Goal: Transaction & Acquisition: Purchase product/service

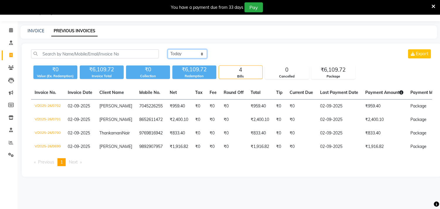
click at [201, 55] on select "[DATE] [DATE] Custom Range" at bounding box center [187, 53] width 39 height 9
select select "range"
click at [168, 49] on select "[DATE] [DATE] Custom Range" at bounding box center [187, 53] width 39 height 9
click at [236, 54] on input "02-09-2025" at bounding box center [235, 54] width 41 height 8
select select "9"
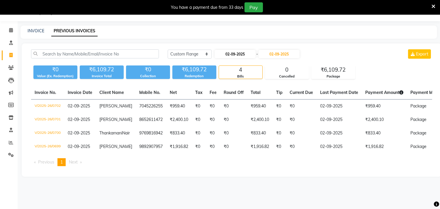
select select "2025"
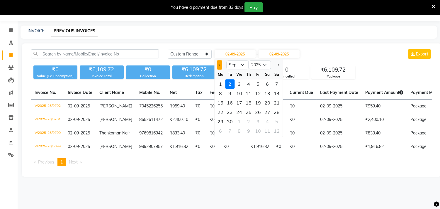
click at [220, 64] on span "Previous month" at bounding box center [219, 65] width 2 height 2
select select "8"
click at [231, 92] on div "5" at bounding box center [229, 93] width 9 height 9
type input "[DATE]"
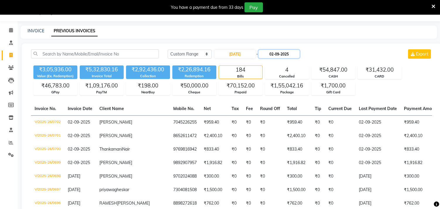
click at [282, 53] on input "02-09-2025" at bounding box center [279, 54] width 41 height 8
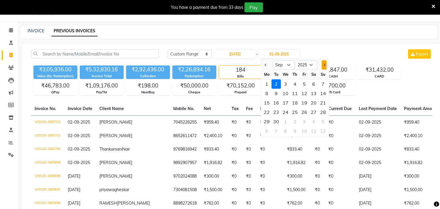
click at [324, 65] on span "Next month" at bounding box center [324, 65] width 2 height 2
click at [266, 64] on span "Previous month" at bounding box center [266, 65] width 2 height 2
select select "8"
click at [277, 91] on div "5" at bounding box center [275, 93] width 9 height 9
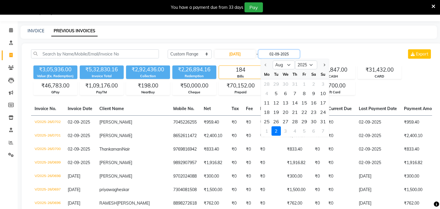
type input "[DATE]"
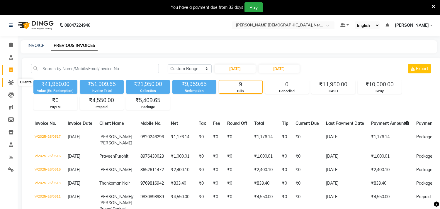
click at [7, 85] on span at bounding box center [11, 82] width 10 height 7
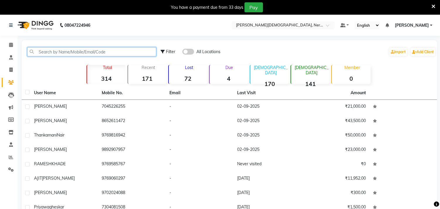
click at [93, 52] on input "text" at bounding box center [91, 51] width 129 height 9
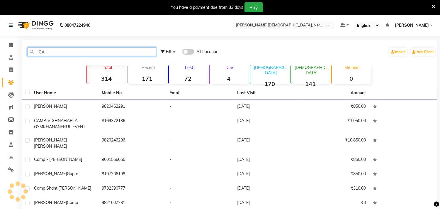
type input "C"
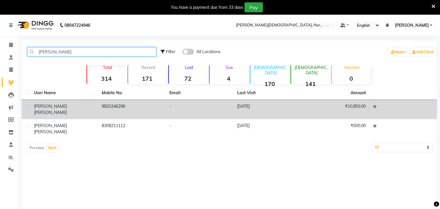
type input "[PERSON_NAME]"
click at [101, 105] on td "9820246296" at bounding box center [132, 109] width 68 height 19
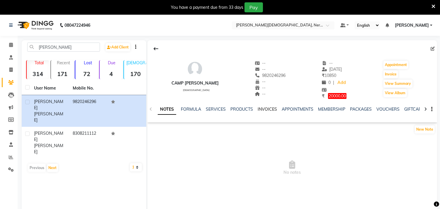
click at [263, 106] on link "INVOICES" at bounding box center [267, 108] width 19 height 5
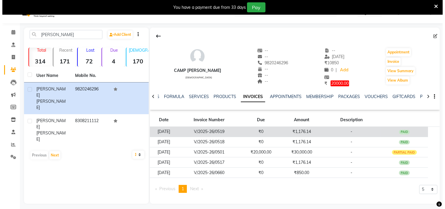
scroll to position [16, 0]
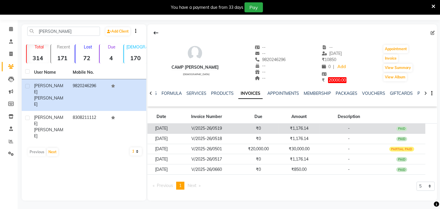
click at [166, 131] on td "[DATE]" at bounding box center [161, 128] width 28 height 10
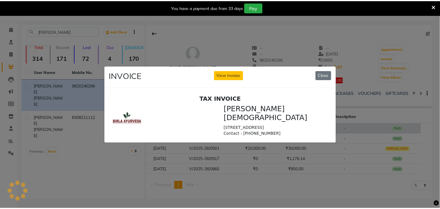
scroll to position [0, 0]
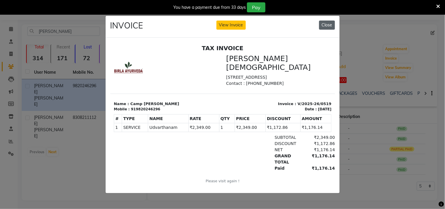
click at [324, 23] on button "Close" at bounding box center [327, 25] width 16 height 9
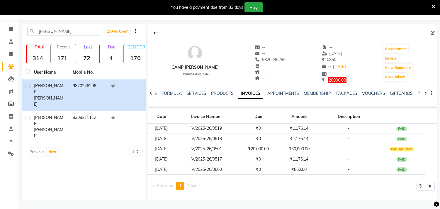
click at [207, 183] on div "Previous page 1 / 1 You're on page 1 Next page 5 10 50 100 500" at bounding box center [292, 187] width 285 height 13
click at [429, 187] on select "5 10 50 100 500" at bounding box center [426, 185] width 18 height 9
select select "100"
click at [417, 181] on select "5 10 50 100 500" at bounding box center [426, 185] width 18 height 9
click at [339, 191] on div "Previous page 1 / 1 You're on page 1 Next page 5 10 50 100 500" at bounding box center [292, 187] width 285 height 13
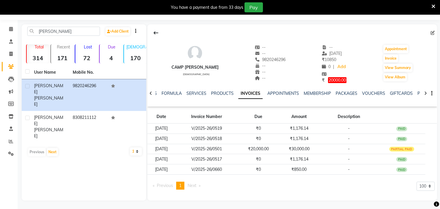
click at [115, 148] on div "[PERSON_NAME] Add Client Total 314 Recent 171 Lost 72 Due 4 [DEMOGRAPHIC_DATA] …" at bounding box center [84, 112] width 125 height 176
click at [395, 58] on button "Invoice" at bounding box center [390, 58] width 15 height 8
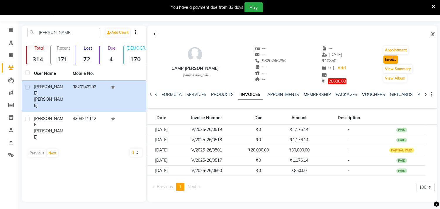
select select "6808"
select select "service"
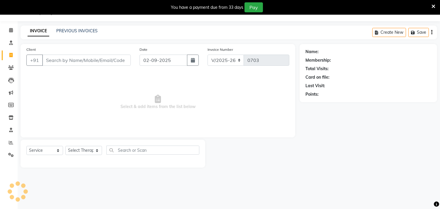
type input "9820246296"
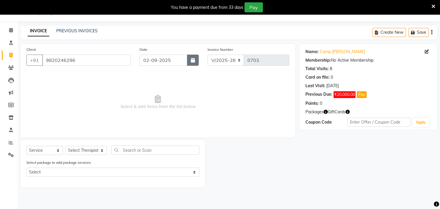
click at [193, 62] on button "button" at bounding box center [193, 60] width 12 height 11
select select "9"
select select "2025"
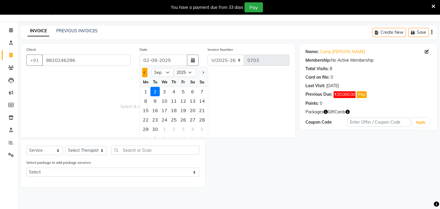
click at [142, 71] on button "Previous month" at bounding box center [144, 72] width 5 height 9
select select "8"
click at [182, 100] on div "8" at bounding box center [183, 100] width 9 height 9
type input "08-08-2025"
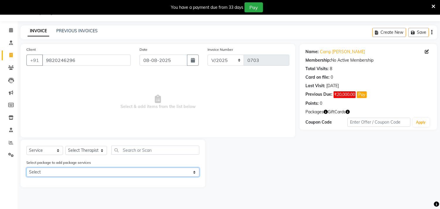
click at [98, 172] on select "Select Camp [PERSON_NAME]" at bounding box center [112, 171] width 173 height 9
select select "1: Object"
click at [26, 167] on select "Select Camp [PERSON_NAME]" at bounding box center [112, 171] width 173 height 9
click at [83, 172] on select "Select Camp [PERSON_NAME]" at bounding box center [112, 171] width 173 height 9
click at [26, 167] on select "Select Camp [PERSON_NAME]" at bounding box center [112, 171] width 173 height 9
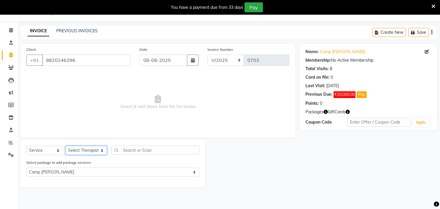
click at [98, 152] on select "Select Therapist [PERSON_NAME] [PERSON_NAME] [PERSON_NAME] Bibina [PERSON_NAME]…" at bounding box center [86, 150] width 42 height 9
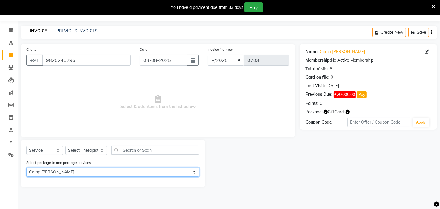
click at [77, 171] on select "Select Camp [PERSON_NAME]" at bounding box center [112, 171] width 173 height 9
click at [26, 167] on select "Select Camp [PERSON_NAME]" at bounding box center [112, 171] width 173 height 9
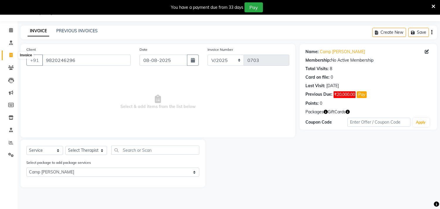
click at [10, 58] on span at bounding box center [11, 55] width 10 height 7
click at [13, 68] on icon at bounding box center [11, 67] width 6 height 4
click at [11, 70] on icon at bounding box center [11, 67] width 6 height 4
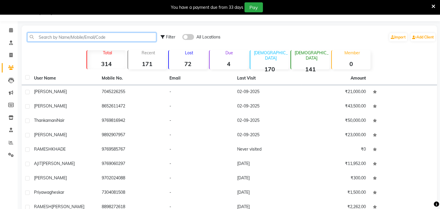
click at [61, 34] on input "text" at bounding box center [91, 37] width 129 height 9
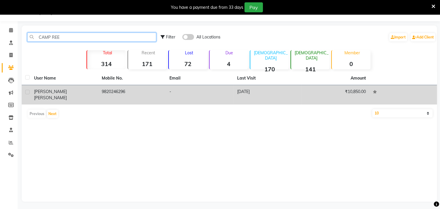
type input "CAMP REE"
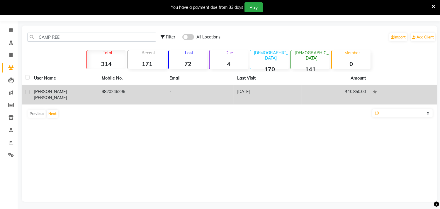
click at [160, 94] on td "9820246296" at bounding box center [132, 94] width 68 height 19
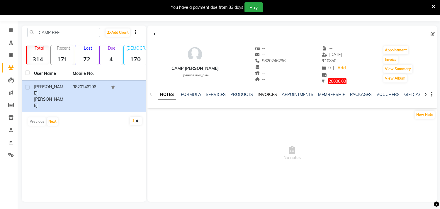
click at [270, 93] on link "INVOICES" at bounding box center [267, 94] width 19 height 5
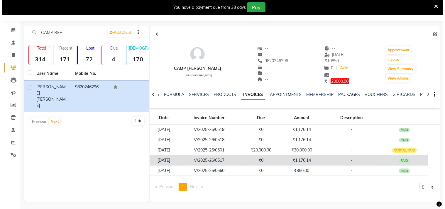
scroll to position [16, 0]
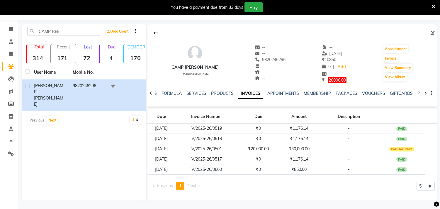
click at [383, 68] on div "View Summary" at bounding box center [398, 67] width 30 height 9
click at [385, 66] on button "View Summary" at bounding box center [397, 68] width 29 height 8
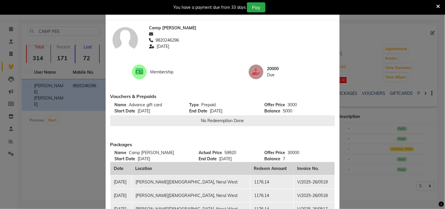
scroll to position [0, 0]
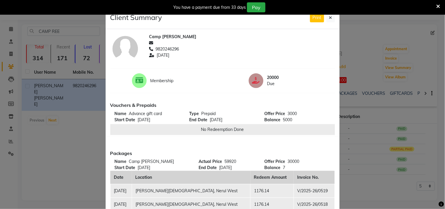
click at [330, 13] on div "You have a payment due from 33 days Pay" at bounding box center [222, 7] width 445 height 15
click at [329, 17] on icon at bounding box center [330, 18] width 3 height 4
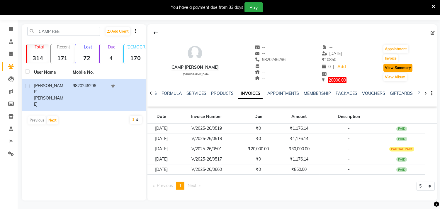
click at [393, 69] on button "View Summary" at bounding box center [397, 68] width 29 height 8
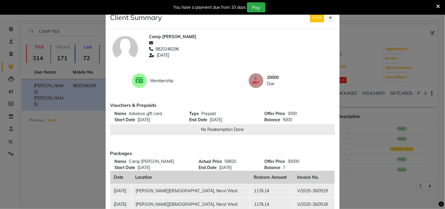
click at [330, 14] on div "You have a payment due from 33 days Pay" at bounding box center [222, 7] width 445 height 15
click at [326, 18] on button at bounding box center [330, 17] width 9 height 9
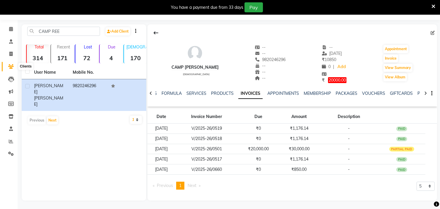
click at [13, 66] on icon at bounding box center [11, 66] width 6 height 4
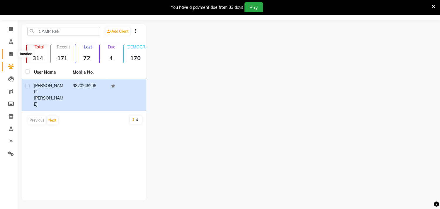
click at [12, 56] on icon at bounding box center [10, 54] width 3 height 4
select select "6808"
select select "service"
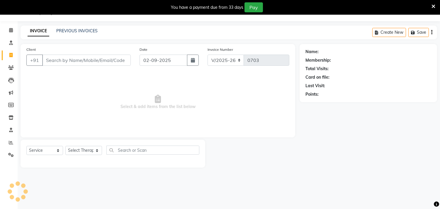
scroll to position [15, 0]
click at [93, 56] on input "Client" at bounding box center [86, 60] width 89 height 11
click at [109, 63] on input "Client" at bounding box center [86, 60] width 89 height 11
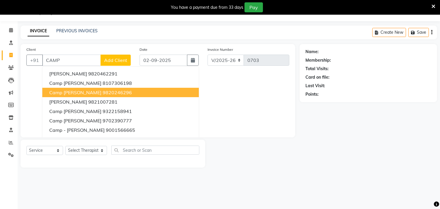
click at [106, 91] on ngb-highlight "9820246296" at bounding box center [117, 92] width 29 height 6
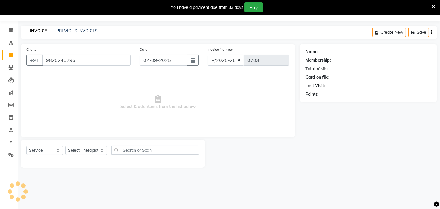
type input "9820246296"
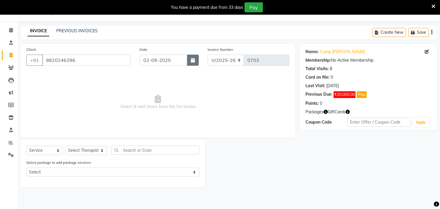
click at [191, 57] on button "button" at bounding box center [193, 60] width 12 height 11
select select "9"
select select "2025"
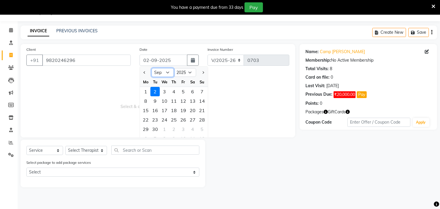
click at [162, 72] on select "Jan Feb Mar Apr May Jun [DATE] Aug Sep Oct Nov Dec" at bounding box center [163, 72] width 22 height 9
select select "8"
click at [152, 68] on select "Jan Feb Mar Apr May Jun [DATE] Aug Sep Oct Nov Dec" at bounding box center [163, 72] width 22 height 9
click at [184, 101] on div "8" at bounding box center [183, 100] width 9 height 9
type input "08-08-2025"
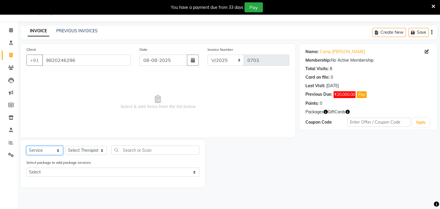
click at [29, 150] on select "Select Service Product Membership Package Voucher Prepaid Gift Card" at bounding box center [44, 150] width 37 height 9
select select "package"
click at [26, 146] on select "Select Service Product Membership Package Voucher Prepaid Gift Card" at bounding box center [44, 150] width 37 height 9
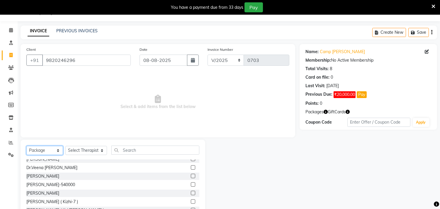
scroll to position [260, 0]
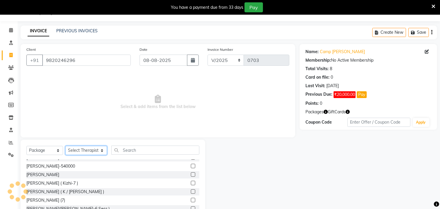
click at [89, 151] on select "Select Therapist [PERSON_NAME] [PERSON_NAME] [PERSON_NAME] Bibina [PERSON_NAME]…" at bounding box center [86, 150] width 42 height 9
click at [65, 146] on select "Select Therapist [PERSON_NAME] [PERSON_NAME] [PERSON_NAME] Bibina [PERSON_NAME]…" at bounding box center [86, 150] width 42 height 9
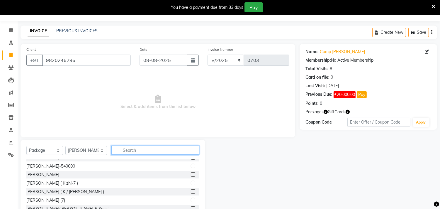
click at [132, 152] on input "text" at bounding box center [155, 149] width 88 height 9
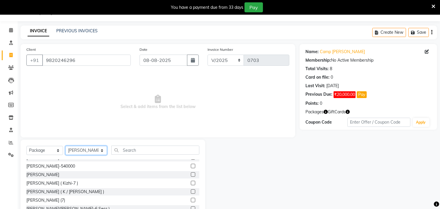
click at [83, 150] on select "Select Therapist [PERSON_NAME] [PERSON_NAME] [PERSON_NAME] Bibina [PERSON_NAME]…" at bounding box center [86, 150] width 42 height 9
select select "57061"
click at [65, 146] on select "Select Therapist [PERSON_NAME] [PERSON_NAME] [PERSON_NAME] Bibina [PERSON_NAME]…" at bounding box center [86, 150] width 42 height 9
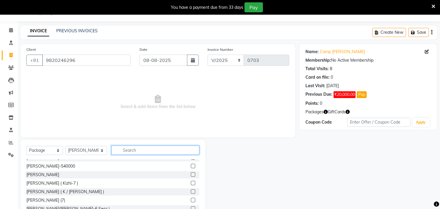
click at [153, 148] on input "text" at bounding box center [155, 149] width 88 height 9
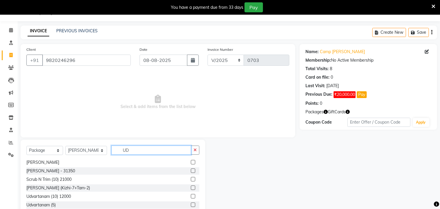
scroll to position [0, 0]
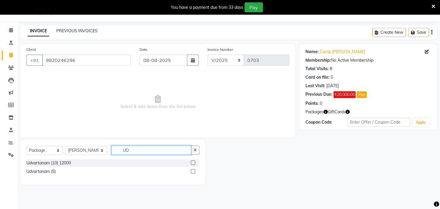
type input "UD"
click at [191, 162] on label at bounding box center [193, 162] width 4 height 4
click at [191, 162] on input "checkbox" at bounding box center [193, 163] width 4 height 4
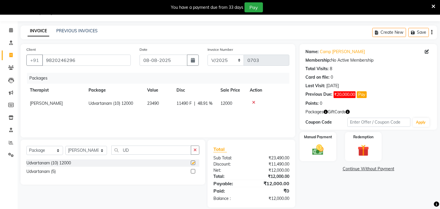
checkbox input "false"
click at [361, 145] on img at bounding box center [362, 150] width 19 height 15
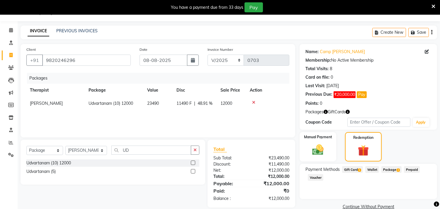
scroll to position [25, 0]
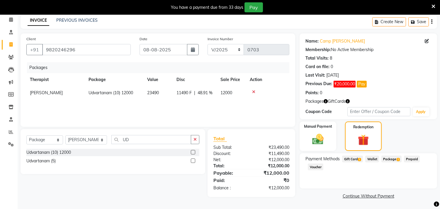
click at [389, 156] on span "Package 2" at bounding box center [391, 158] width 20 height 7
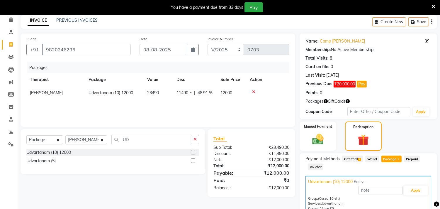
scroll to position [67, 0]
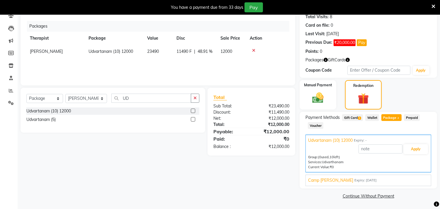
click at [373, 195] on link "Continue Without Payment" at bounding box center [368, 196] width 135 height 6
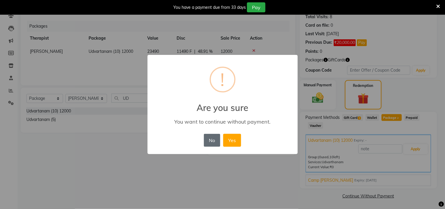
click at [215, 144] on button "No" at bounding box center [212, 140] width 16 height 13
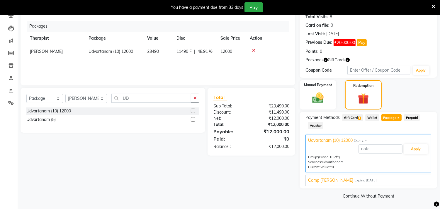
click at [391, 118] on span "Package 2" at bounding box center [391, 117] width 20 height 7
click at [416, 149] on button "Apply" at bounding box center [416, 149] width 24 height 10
type input "Udvartanam (10) 12000"
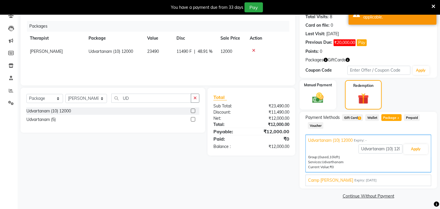
click at [389, 196] on link "Continue Without Payment" at bounding box center [368, 196] width 135 height 6
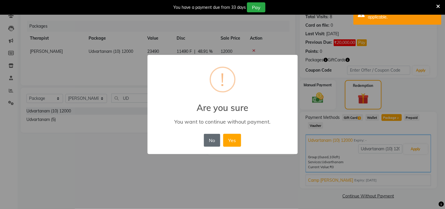
click at [215, 140] on button "No" at bounding box center [212, 140] width 16 height 13
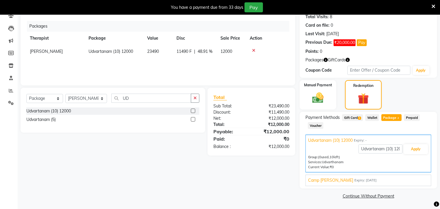
click at [433, 6] on icon at bounding box center [433, 6] width 4 height 5
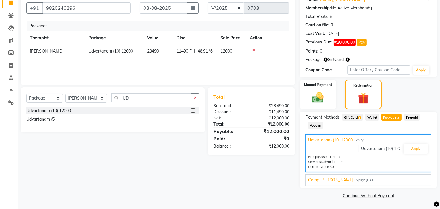
scroll to position [52, 0]
click at [12, 15] on icon at bounding box center [11, 15] width 6 height 4
click at [13, 17] on icon at bounding box center [11, 15] width 6 height 4
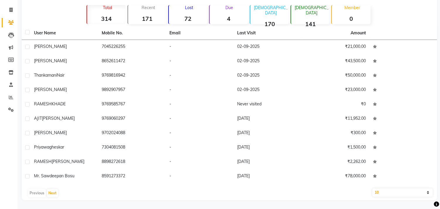
scroll to position [45, 0]
click at [11, 23] on icon at bounding box center [11, 23] width 6 height 4
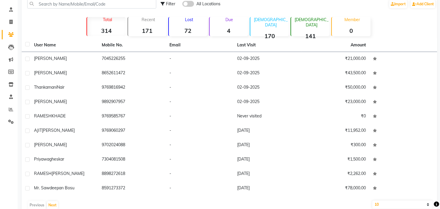
scroll to position [0, 0]
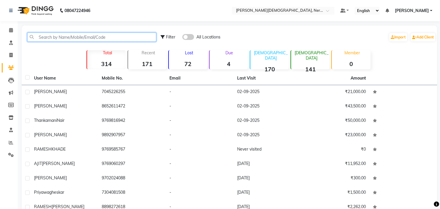
click at [43, 38] on input "text" at bounding box center [91, 37] width 129 height 9
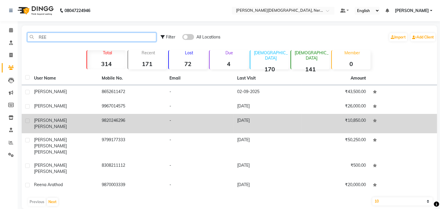
type input "REE"
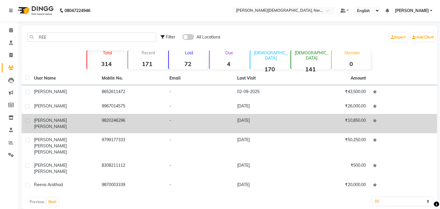
click at [57, 124] on span "[PERSON_NAME]" at bounding box center [50, 126] width 33 height 5
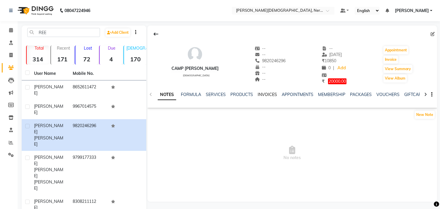
click at [264, 96] on link "INVOICES" at bounding box center [267, 94] width 19 height 5
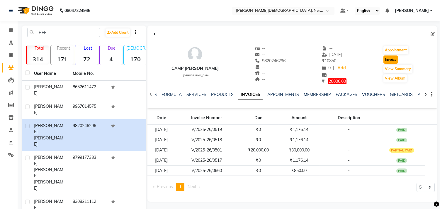
click at [390, 61] on button "Invoice" at bounding box center [390, 59] width 15 height 8
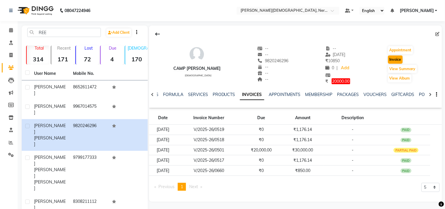
select select "6808"
select select "service"
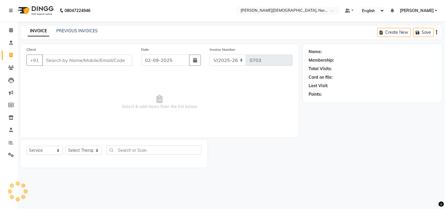
type input "9820246296"
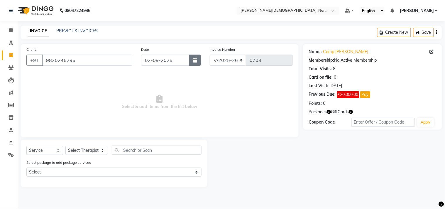
click at [196, 61] on icon "button" at bounding box center [195, 60] width 4 height 5
select select "9"
select select "2025"
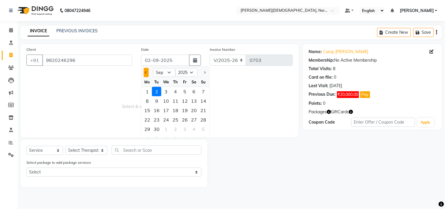
click at [145, 73] on button "Previous month" at bounding box center [146, 72] width 5 height 9
select select "8"
click at [185, 101] on div "8" at bounding box center [184, 100] width 9 height 9
type input "08-08-2025"
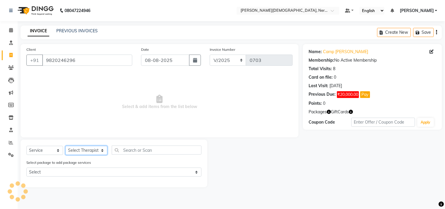
click at [98, 151] on select "Select Therapist [PERSON_NAME] [PERSON_NAME] [PERSON_NAME] Bibina [PERSON_NAME]…" at bounding box center [86, 150] width 42 height 9
select select "57061"
click at [65, 146] on select "Select Therapist [PERSON_NAME] [PERSON_NAME] [PERSON_NAME] Bibina [PERSON_NAME]…" at bounding box center [86, 150] width 42 height 9
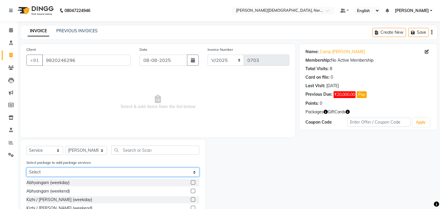
click at [104, 170] on select "Select Camp [PERSON_NAME]" at bounding box center [112, 171] width 173 height 9
select select "1: Object"
click at [26, 167] on select "Select Camp [PERSON_NAME]" at bounding box center [112, 171] width 173 height 9
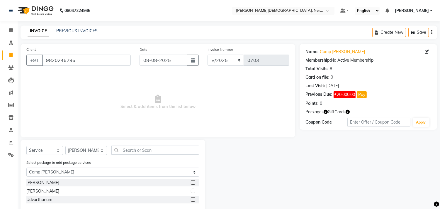
click at [438, 155] on div "Name: Camp [PERSON_NAME] Membership: No Active Membership Total Visits: 8 Card …" at bounding box center [371, 128] width 142 height 169
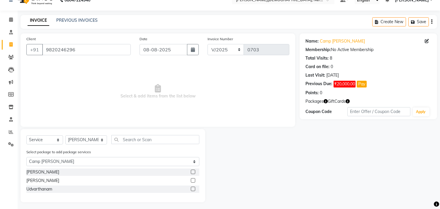
scroll to position [13, 0]
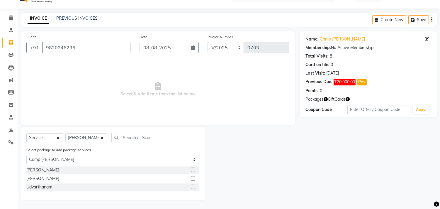
click at [193, 187] on label at bounding box center [193, 186] width 4 height 4
click at [193, 187] on input "checkbox" at bounding box center [193, 187] width 4 height 4
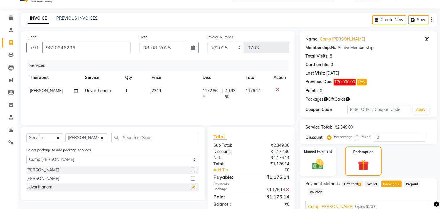
checkbox input "false"
click at [373, 154] on div "Redemption" at bounding box center [363, 161] width 38 height 30
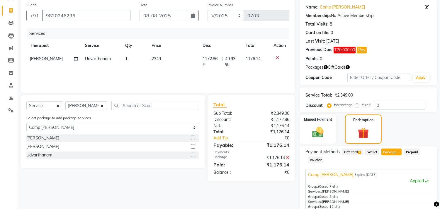
scroll to position [53, 0]
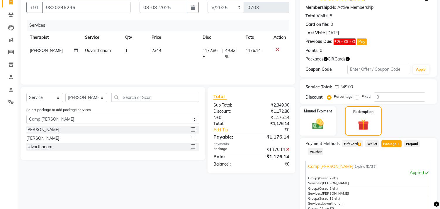
click at [396, 144] on span "Package 1" at bounding box center [391, 143] width 20 height 7
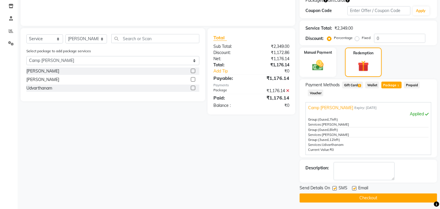
scroll to position [112, 0]
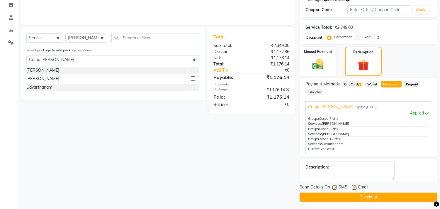
click at [335, 185] on label at bounding box center [334, 187] width 4 height 4
click at [335, 186] on input "checkbox" at bounding box center [334, 188] width 4 height 4
checkbox input "false"
click at [355, 185] on label at bounding box center [354, 187] width 4 height 4
click at [355, 186] on input "checkbox" at bounding box center [354, 188] width 4 height 4
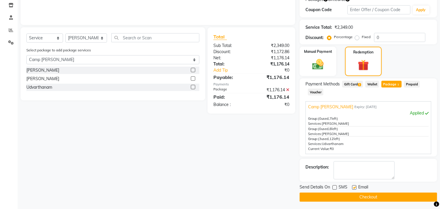
checkbox input "false"
click at [365, 197] on button "Checkout" at bounding box center [368, 196] width 137 height 9
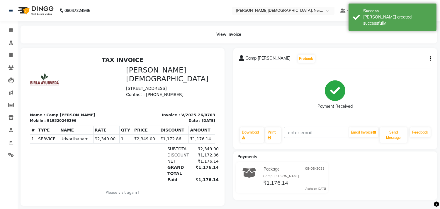
scroll to position [10, 0]
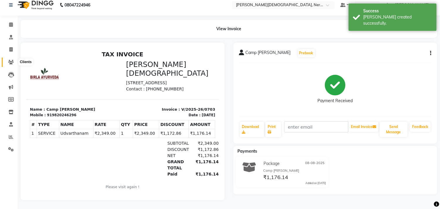
click at [10, 60] on icon at bounding box center [11, 62] width 6 height 4
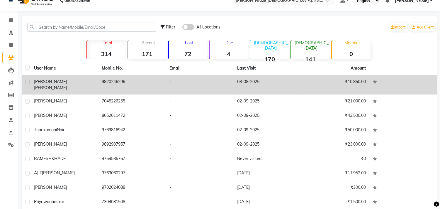
click at [55, 79] on span "[PERSON_NAME]" at bounding box center [50, 81] width 33 height 5
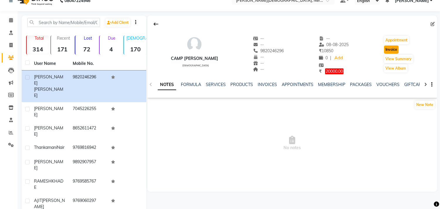
click at [394, 49] on button "Invoice" at bounding box center [391, 49] width 15 height 8
select select "service"
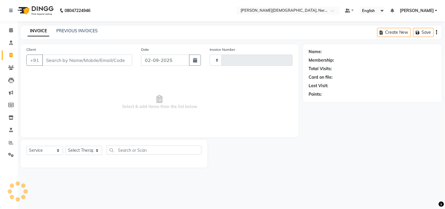
type input "0704"
select select "6808"
type input "9820246296"
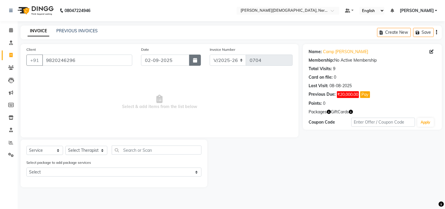
click at [194, 61] on icon "button" at bounding box center [195, 60] width 4 height 5
select select "9"
select select "2025"
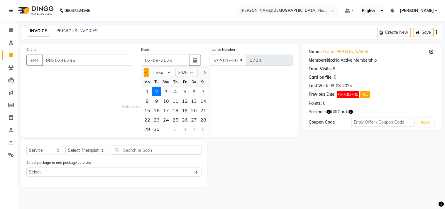
click at [145, 72] on span "Previous month" at bounding box center [146, 72] width 2 height 2
select select "8"
click at [193, 100] on div "9" at bounding box center [193, 100] width 9 height 9
type input "[DATE]"
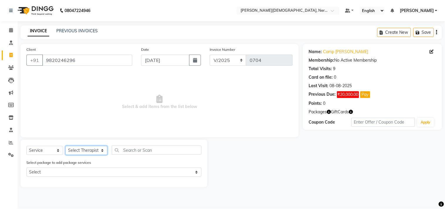
click at [98, 150] on select "Select Therapist [PERSON_NAME] [PERSON_NAME] [PERSON_NAME] Bibina [PERSON_NAME]…" at bounding box center [86, 150] width 42 height 9
select select "57061"
click at [65, 146] on select "Select Therapist [PERSON_NAME] [PERSON_NAME] [PERSON_NAME] Bibina [PERSON_NAME]…" at bounding box center [86, 150] width 42 height 9
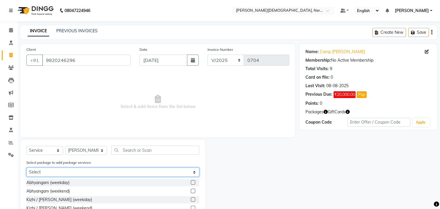
click at [75, 170] on select "Select Camp [PERSON_NAME]" at bounding box center [112, 171] width 173 height 9
select select "1: Object"
click at [26, 167] on select "Select Camp [PERSON_NAME]" at bounding box center [112, 171] width 173 height 9
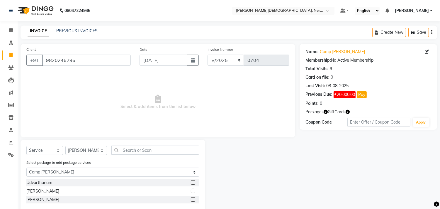
click at [191, 182] on label at bounding box center [193, 182] width 4 height 4
click at [191, 182] on input "checkbox" at bounding box center [193, 183] width 4 height 4
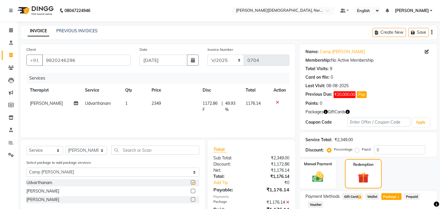
checkbox input "false"
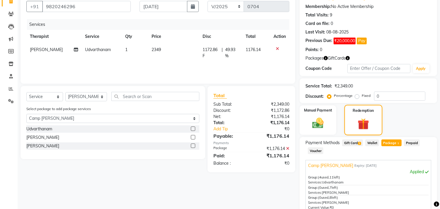
click at [370, 125] on img at bounding box center [363, 124] width 18 height 14
click at [390, 142] on span "Package 1" at bounding box center [391, 142] width 20 height 7
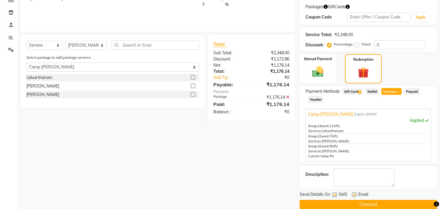
scroll to position [106, 0]
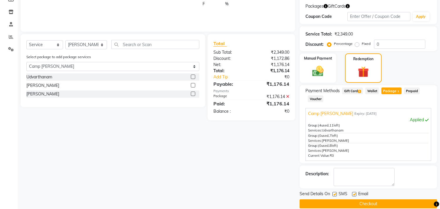
drag, startPoint x: 334, startPoint y: 194, endPoint x: 342, endPoint y: 194, distance: 7.6
click at [334, 194] on label at bounding box center [334, 194] width 4 height 4
click at [334, 194] on input "checkbox" at bounding box center [334, 194] width 4 height 4
checkbox input "false"
click at [353, 193] on label at bounding box center [354, 194] width 4 height 4
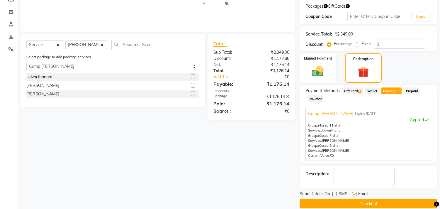
click at [353, 193] on input "checkbox" at bounding box center [354, 194] width 4 height 4
checkbox input "false"
click at [364, 200] on button "Checkout" at bounding box center [368, 203] width 137 height 9
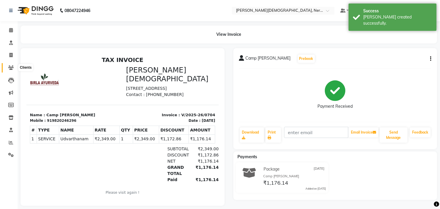
click at [12, 69] on icon at bounding box center [11, 67] width 6 height 4
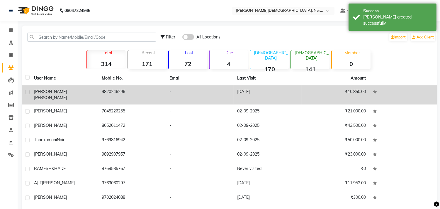
click at [40, 88] on td "Camp [PERSON_NAME]" at bounding box center [64, 94] width 68 height 19
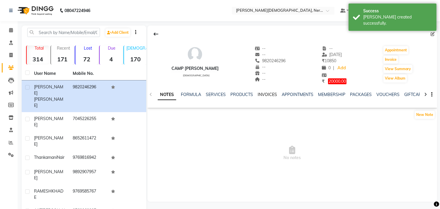
click at [260, 97] on link "INVOICES" at bounding box center [267, 94] width 19 height 5
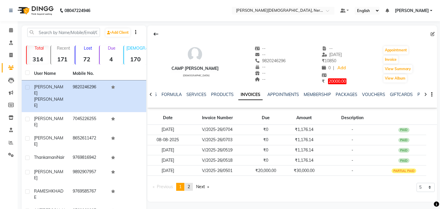
click at [190, 186] on span "2" at bounding box center [189, 186] width 2 height 5
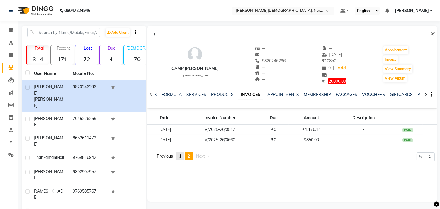
click at [181, 154] on span "1" at bounding box center [180, 155] width 2 height 5
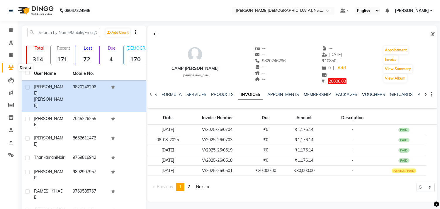
click at [9, 70] on span at bounding box center [11, 67] width 10 height 7
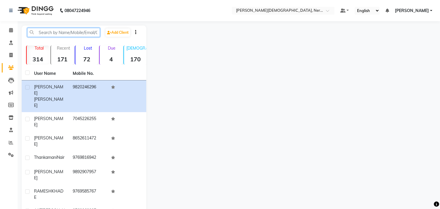
click at [83, 33] on input "text" at bounding box center [63, 32] width 73 height 9
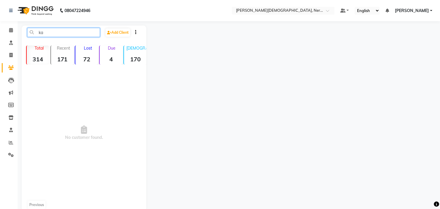
type input "k"
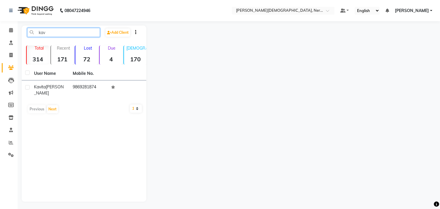
type input "kav"
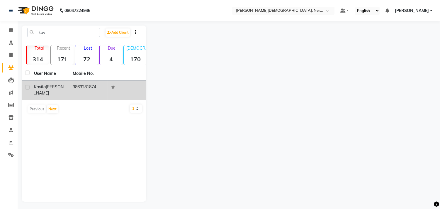
click at [41, 92] on span "[PERSON_NAME]" at bounding box center [49, 89] width 30 height 11
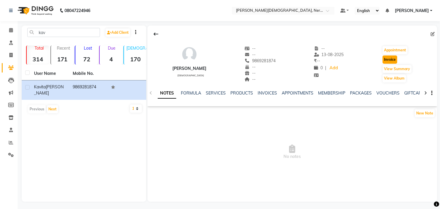
click at [391, 61] on button "Invoice" at bounding box center [390, 59] width 15 height 8
select select "service"
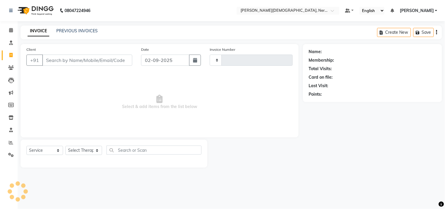
type input "0705"
select select "6808"
type input "9869281874"
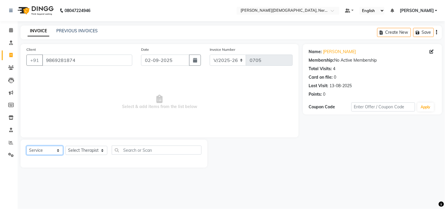
click at [59, 148] on select "Select Service Product Membership Package Voucher Prepaid Gift Card" at bounding box center [44, 150] width 37 height 9
select select "product"
click at [26, 146] on select "Select Service Product Membership Package Voucher Prepaid Gift Card" at bounding box center [44, 150] width 37 height 9
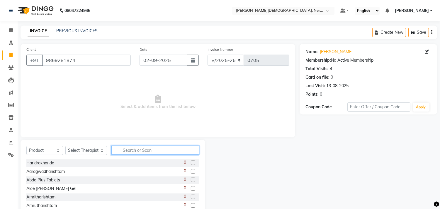
click at [131, 150] on input "text" at bounding box center [155, 149] width 88 height 9
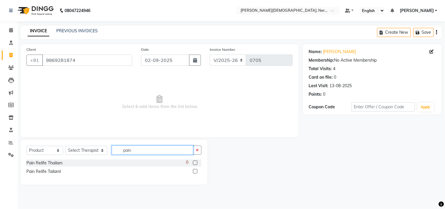
type input "pain"
click at [194, 172] on label at bounding box center [195, 171] width 4 height 4
click at [194, 172] on input "checkbox" at bounding box center [195, 171] width 4 height 4
checkbox input "false"
click at [13, 68] on icon at bounding box center [11, 67] width 6 height 4
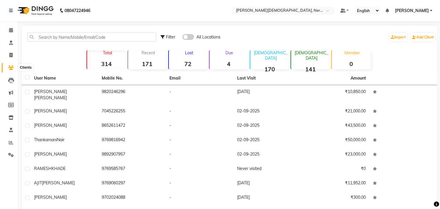
click at [10, 68] on icon at bounding box center [11, 67] width 6 height 4
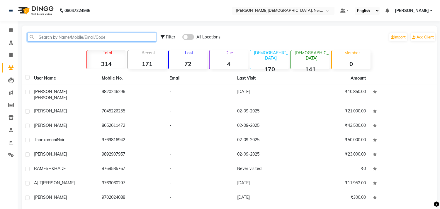
click at [77, 38] on input "text" at bounding box center [91, 37] width 129 height 9
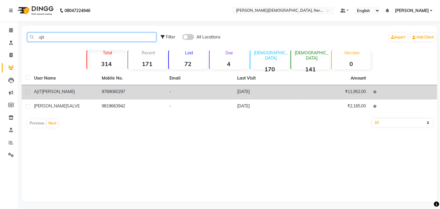
type input "ajit"
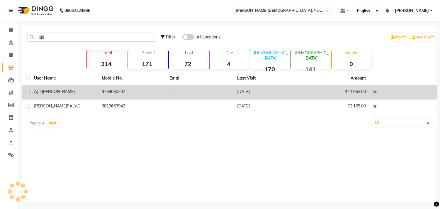
click at [51, 91] on span "[PERSON_NAME]" at bounding box center [58, 91] width 33 height 5
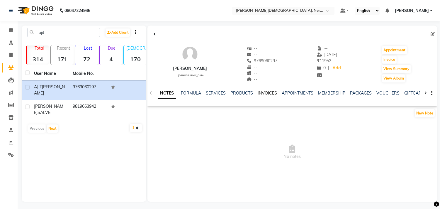
click at [261, 92] on link "INVOICES" at bounding box center [267, 92] width 19 height 5
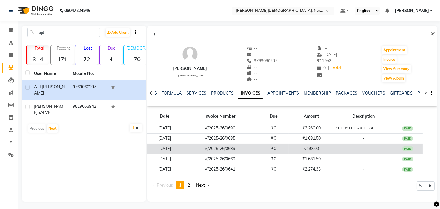
click at [408, 149] on div "PAID" at bounding box center [407, 148] width 11 height 5
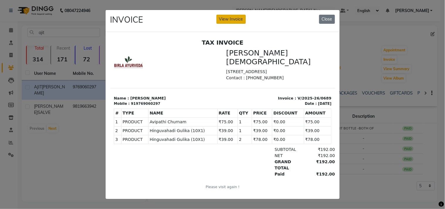
click at [227, 18] on button "View Invoice" at bounding box center [230, 19] width 29 height 9
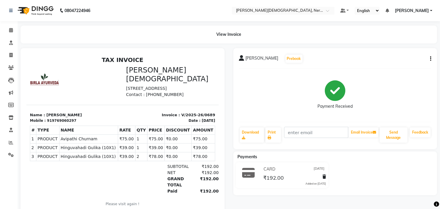
click at [431, 57] on div "[PERSON_NAME] Prebook Payment Received Download Print Email Invoice Send Messag…" at bounding box center [335, 98] width 204 height 101
click at [428, 59] on button "button" at bounding box center [430, 59] width 4 height 6
click at [409, 63] on div "Edit Invoice" at bounding box center [406, 62] width 29 height 7
select select "service"
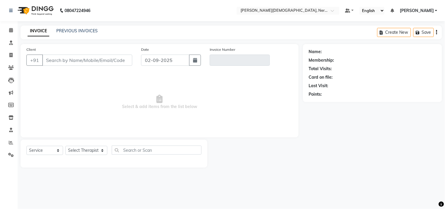
type input "9769060297"
type input "V/2025-26/0689"
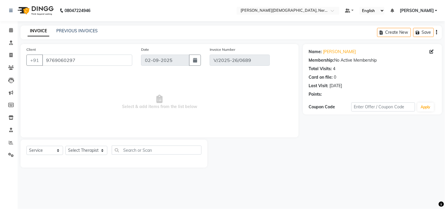
type input "[DATE]"
select select "select"
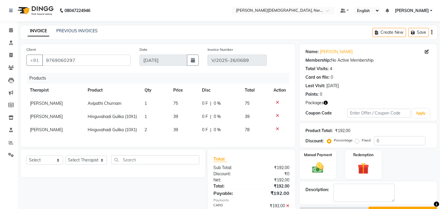
click at [59, 141] on div "Products Therapist Product Qty Price Disc Total Action [PERSON_NAME] Avipathi C…" at bounding box center [157, 107] width 263 height 68
click at [139, 164] on input "text" at bounding box center [155, 159] width 88 height 9
type input "hing"
click at [198, 164] on button "button" at bounding box center [195, 159] width 9 height 9
click at [50, 164] on select "Select Service Product Membership Package Voucher Prepaid Gift Card" at bounding box center [44, 159] width 37 height 9
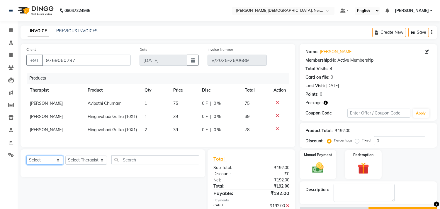
select select "product"
click at [26, 164] on select "Select Service Product Membership Package Voucher Prepaid Gift Card" at bounding box center [44, 159] width 37 height 9
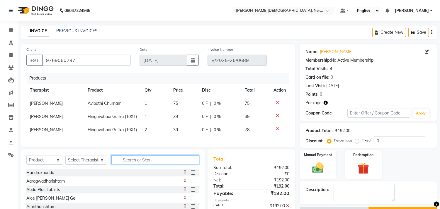
click at [137, 164] on input "text" at bounding box center [155, 159] width 88 height 9
type input "[PERSON_NAME]"
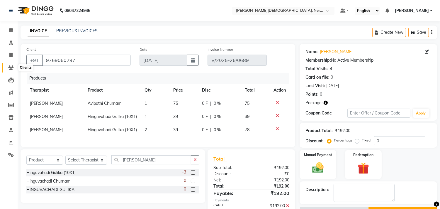
click at [11, 65] on span at bounding box center [11, 67] width 10 height 7
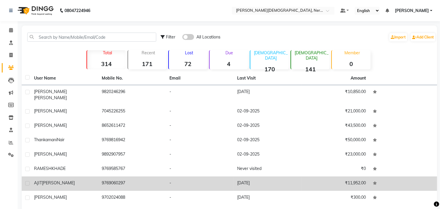
click at [53, 180] on span "[PERSON_NAME]" at bounding box center [58, 182] width 33 height 5
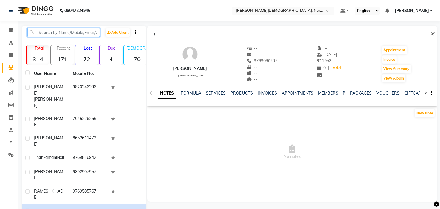
click at [46, 31] on input "text" at bounding box center [63, 32] width 73 height 9
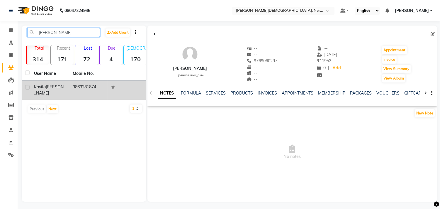
type input "[PERSON_NAME]"
click at [45, 90] on span "[PERSON_NAME]" at bounding box center [49, 89] width 30 height 11
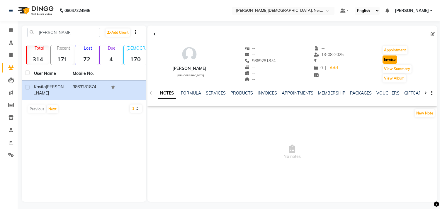
click at [394, 60] on button "Invoice" at bounding box center [390, 59] width 15 height 8
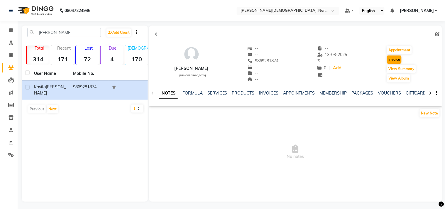
select select "6808"
select select "service"
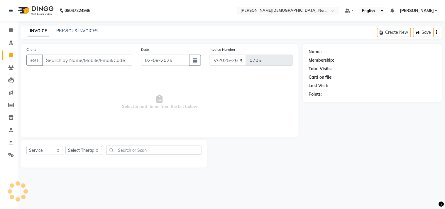
click at [107, 59] on input "Client" at bounding box center [87, 60] width 90 height 11
type input "9869281874"
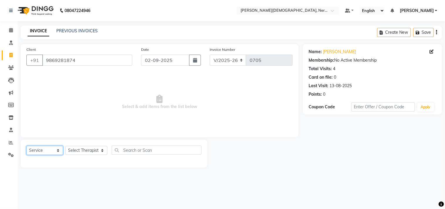
click at [57, 151] on select "Select Service Product Membership Package Voucher Prepaid Gift Card" at bounding box center [44, 150] width 37 height 9
select select "product"
click at [26, 146] on select "Select Service Product Membership Package Voucher Prepaid Gift Card" at bounding box center [44, 150] width 37 height 9
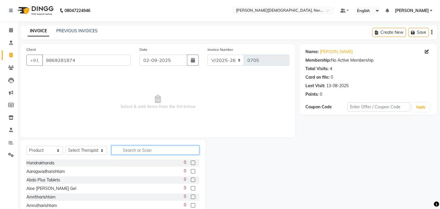
click at [139, 152] on input "text" at bounding box center [155, 149] width 88 height 9
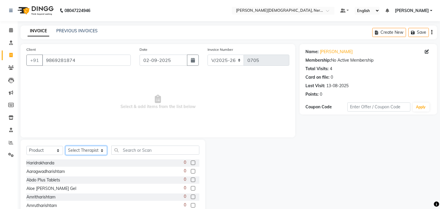
click at [98, 153] on select "Select Therapist [PERSON_NAME] [PERSON_NAME] [PERSON_NAME] Bibina [PERSON_NAME]…" at bounding box center [86, 150] width 42 height 9
select select "57053"
click at [65, 146] on select "Select Therapist [PERSON_NAME] [PERSON_NAME] [PERSON_NAME] Bibina [PERSON_NAME]…" at bounding box center [86, 150] width 42 height 9
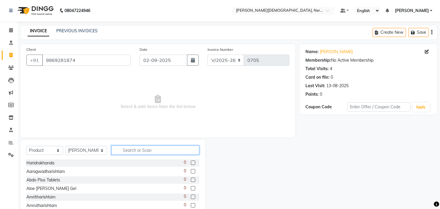
click at [139, 150] on input "text" at bounding box center [155, 149] width 88 height 9
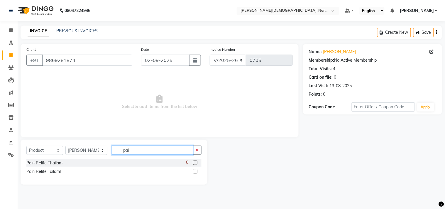
type input "pai"
click at [196, 163] on label at bounding box center [195, 162] width 4 height 4
click at [196, 163] on input "checkbox" at bounding box center [195, 163] width 4 height 4
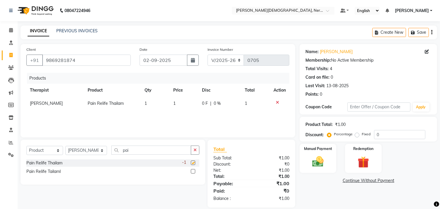
checkbox input "false"
click at [202, 105] on span "0 F" at bounding box center [205, 103] width 6 height 6
select select "57053"
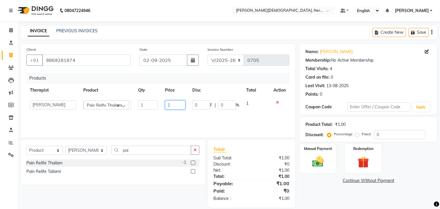
drag, startPoint x: 178, startPoint y: 107, endPoint x: 167, endPoint y: 107, distance: 10.3
click at [167, 107] on input "1" at bounding box center [175, 104] width 20 height 9
type input "115"
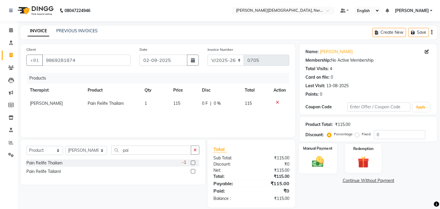
click at [311, 150] on label "Manual Payment" at bounding box center [317, 148] width 29 height 6
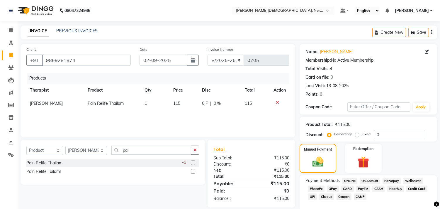
click at [361, 197] on span "CAMP" at bounding box center [360, 196] width 13 height 7
click at [192, 62] on button "button" at bounding box center [193, 60] width 12 height 11
select select "9"
select select "2025"
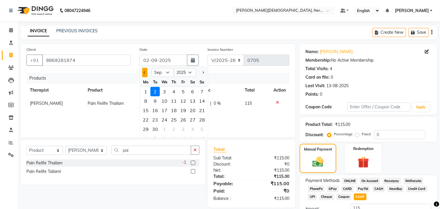
click at [145, 74] on button "Previous month" at bounding box center [144, 72] width 5 height 9
select select "8"
click at [184, 91] on div "1" at bounding box center [183, 91] width 9 height 9
type input "[DATE]"
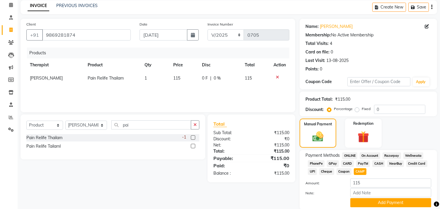
scroll to position [27, 0]
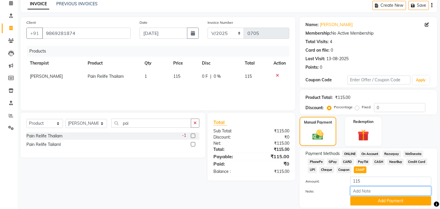
click at [363, 189] on input "Note:" at bounding box center [390, 190] width 81 height 9
type input "camp entry-sale in camp"
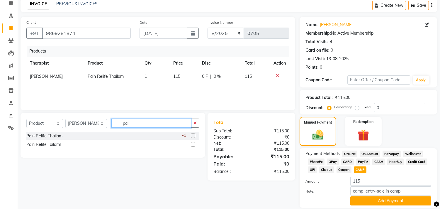
drag, startPoint x: 151, startPoint y: 123, endPoint x: 115, endPoint y: 126, distance: 36.4
click at [115, 126] on input "pai" at bounding box center [151, 122] width 80 height 9
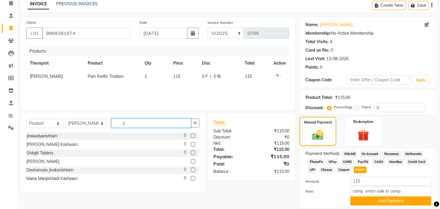
type input "ji"
click at [192, 136] on label at bounding box center [193, 135] width 4 height 4
click at [192, 136] on input "checkbox" at bounding box center [193, 136] width 4 height 4
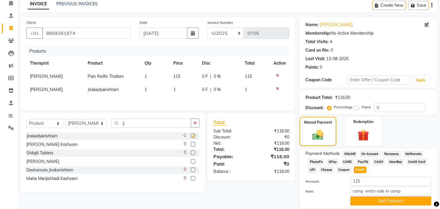
checkbox input "false"
click at [176, 90] on td "1" at bounding box center [184, 89] width 29 height 13
select select "57053"
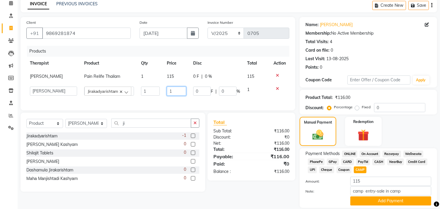
drag, startPoint x: 176, startPoint y: 90, endPoint x: 157, endPoint y: 89, distance: 19.3
click at [157, 89] on tr "[PERSON_NAME] [PERSON_NAME] [PERSON_NAME] Bibina [PERSON_NAME] [PERSON_NAME] Dr…" at bounding box center [157, 91] width 263 height 16
type input "147"
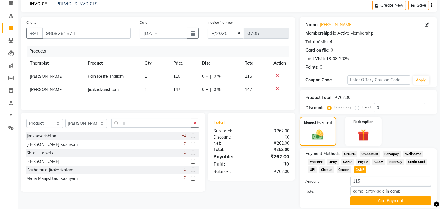
click at [210, 98] on div "Products Therapist Product Qty Price Disc Total Action [PERSON_NAME] Pain Relif…" at bounding box center [157, 75] width 263 height 59
click at [376, 161] on span "CASH" at bounding box center [378, 161] width 13 height 7
type input "262"
click at [382, 200] on button "Add Payment" at bounding box center [390, 200] width 81 height 9
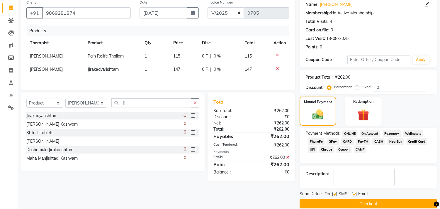
scroll to position [47, 0]
click at [361, 150] on span "CAMP" at bounding box center [360, 149] width 13 height 7
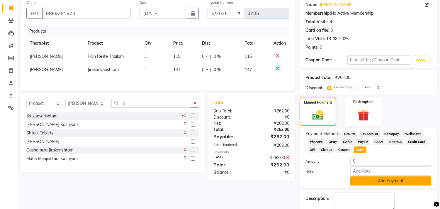
click at [380, 181] on button "Add Payment" at bounding box center [390, 180] width 81 height 9
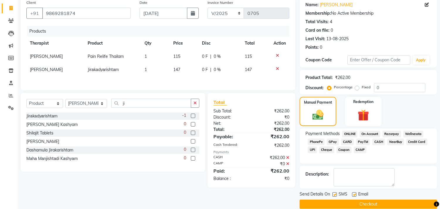
click at [355, 192] on label at bounding box center [354, 194] width 4 height 4
click at [355, 193] on input "checkbox" at bounding box center [354, 195] width 4 height 4
checkbox input "false"
click at [335, 193] on label at bounding box center [334, 194] width 4 height 4
click at [335, 193] on input "checkbox" at bounding box center [334, 195] width 4 height 4
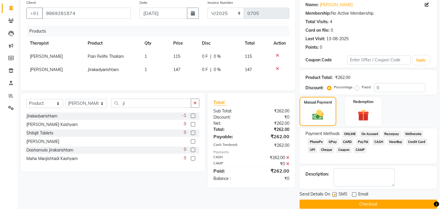
checkbox input "false"
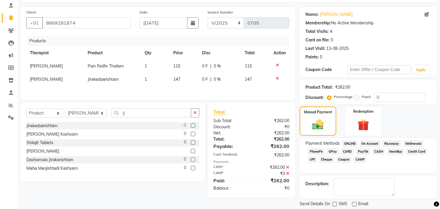
scroll to position [55, 0]
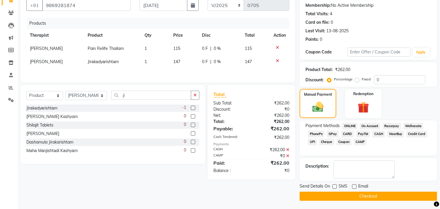
click at [371, 195] on button "Checkout" at bounding box center [368, 195] width 137 height 9
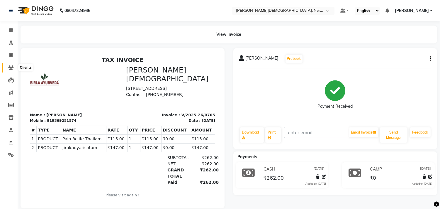
click at [14, 67] on span at bounding box center [11, 67] width 10 height 7
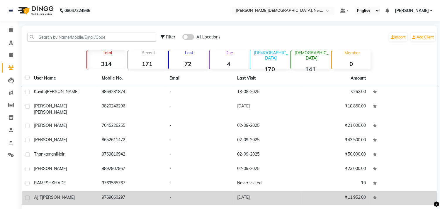
click at [41, 191] on td "[PERSON_NAME]" at bounding box center [64, 198] width 68 height 14
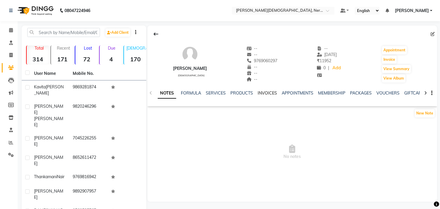
click at [266, 92] on link "INVOICES" at bounding box center [267, 92] width 19 height 5
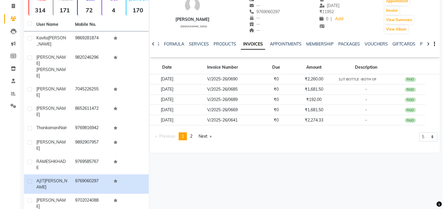
scroll to position [53, 0]
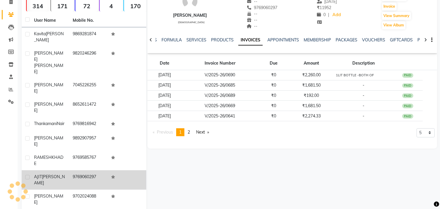
click at [48, 174] on span "[PERSON_NAME]" at bounding box center [49, 179] width 31 height 11
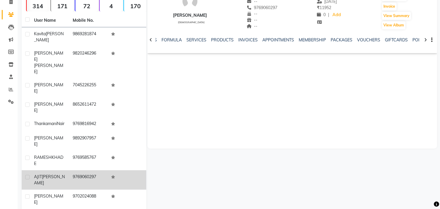
click at [51, 174] on span "[PERSON_NAME]" at bounding box center [49, 179] width 31 height 11
click at [48, 174] on span "[PERSON_NAME]" at bounding box center [49, 179] width 31 height 11
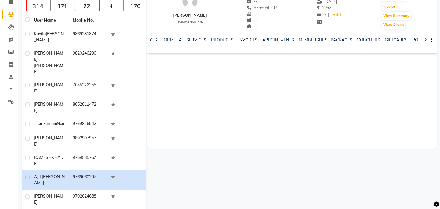
click at [241, 39] on link "INVOICES" at bounding box center [247, 39] width 19 height 5
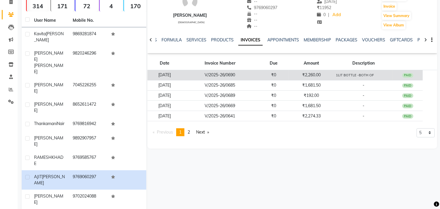
click at [408, 74] on div "PAID" at bounding box center [407, 75] width 11 height 5
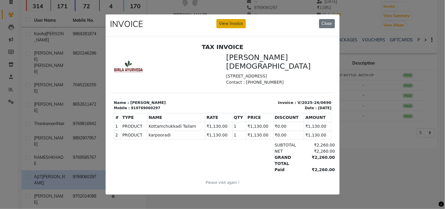
click at [230, 21] on button "View Invoice" at bounding box center [230, 23] width 29 height 9
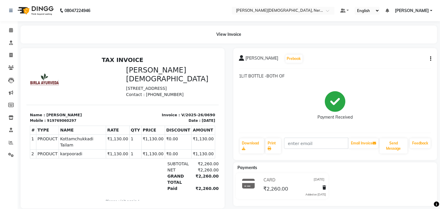
click at [429, 57] on button "button" at bounding box center [430, 59] width 4 height 6
click at [414, 63] on div "Edit Invoice" at bounding box center [406, 62] width 29 height 7
select select "service"
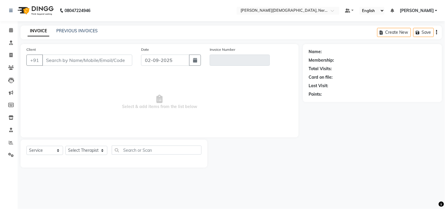
type input "9769060297"
type input "V/2025-26/0690"
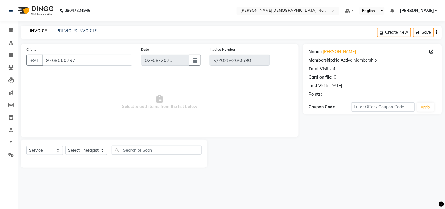
type input "[DATE]"
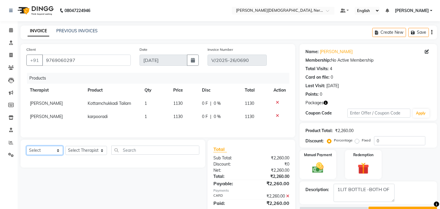
click at [60, 152] on select "Select Service Product Membership Package Voucher Prepaid Gift Card" at bounding box center [44, 150] width 37 height 9
select select "product"
click at [26, 147] on select "Select Service Product Membership Package Voucher Prepaid Gift Card" at bounding box center [44, 150] width 37 height 9
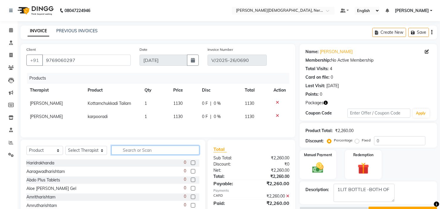
click at [118, 152] on input "text" at bounding box center [155, 149] width 88 height 9
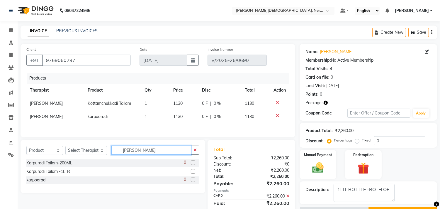
type input "[PERSON_NAME]"
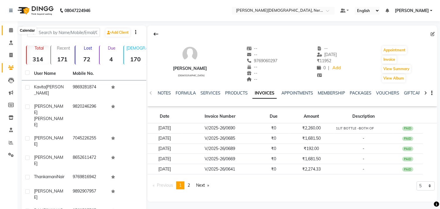
click at [11, 32] on icon at bounding box center [11, 30] width 4 height 4
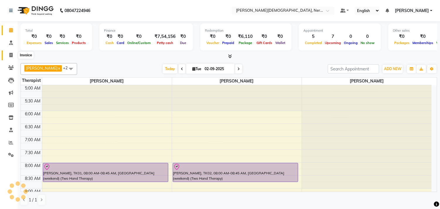
scroll to position [285, 0]
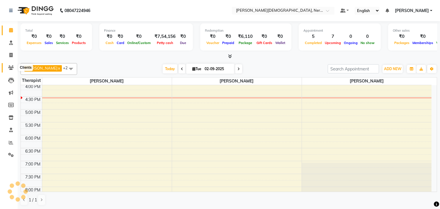
click at [13, 67] on icon at bounding box center [11, 67] width 6 height 4
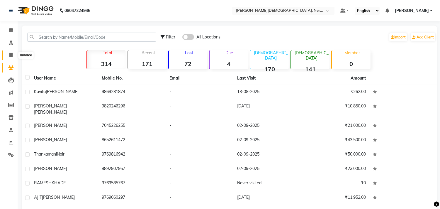
click at [8, 55] on span at bounding box center [11, 55] width 10 height 7
select select "service"
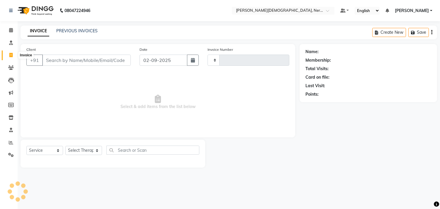
type input "0706"
select select "6808"
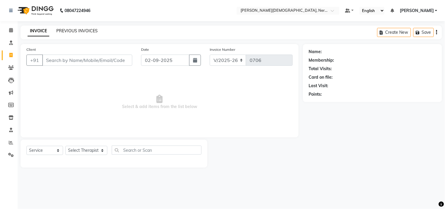
click at [85, 29] on link "PREVIOUS INVOICES" at bounding box center [76, 30] width 41 height 5
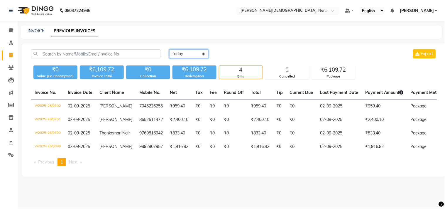
click at [205, 53] on select "[DATE] [DATE] Custom Range" at bounding box center [188, 53] width 39 height 9
click at [200, 52] on select "[DATE] [DATE] Custom Range" at bounding box center [188, 53] width 39 height 9
click at [203, 53] on select "[DATE] [DATE] Custom Range" at bounding box center [188, 53] width 39 height 9
select select "range"
click at [169, 49] on select "[DATE] [DATE] Custom Range" at bounding box center [188, 53] width 39 height 9
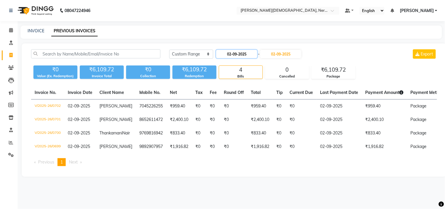
click at [244, 53] on input "02-09-2025" at bounding box center [236, 54] width 41 height 8
select select "9"
select select "2025"
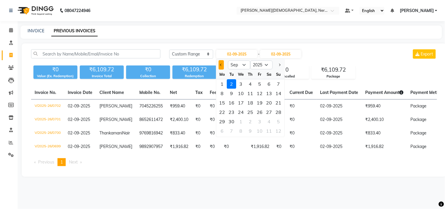
click at [220, 63] on button "Previous month" at bounding box center [221, 64] width 5 height 9
select select "8"
click at [268, 93] on div "9" at bounding box center [268, 93] width 9 height 9
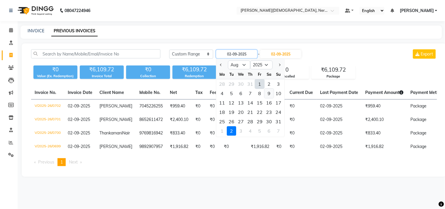
type input "[DATE]"
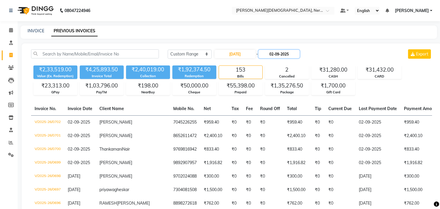
click at [278, 54] on input "02-09-2025" at bounding box center [279, 54] width 41 height 8
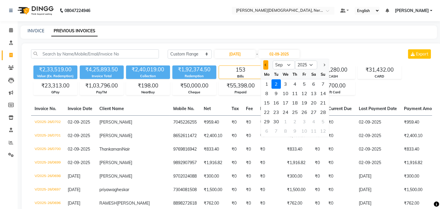
click at [266, 64] on span "Previous month" at bounding box center [266, 65] width 2 height 2
select select "8"
click at [312, 90] on div "9" at bounding box center [313, 93] width 9 height 9
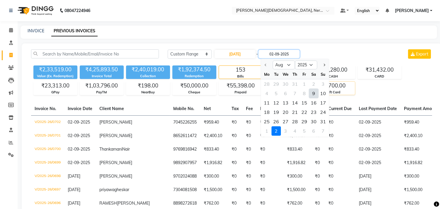
type input "[DATE]"
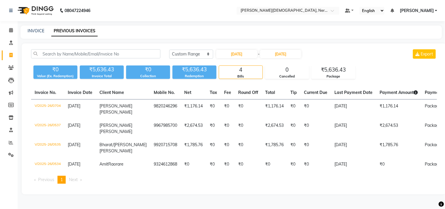
click at [259, 54] on span "-" at bounding box center [259, 54] width 2 height 6
click at [247, 56] on input "[DATE]" at bounding box center [236, 54] width 41 height 8
select select "8"
select select "2025"
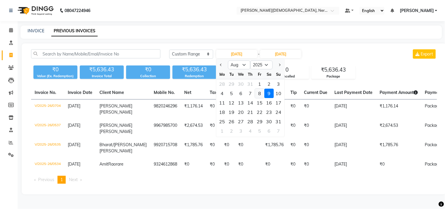
click at [259, 93] on div "8" at bounding box center [259, 93] width 9 height 9
type input "08-08-2025"
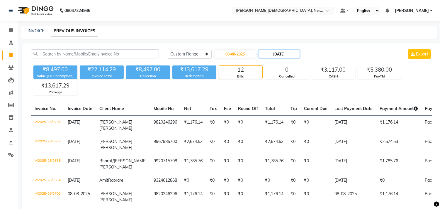
click at [281, 53] on input "[DATE]" at bounding box center [279, 54] width 41 height 8
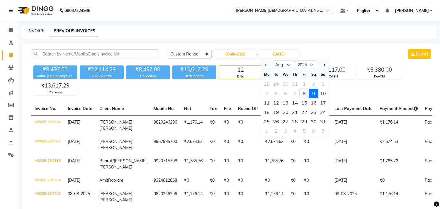
click at [304, 93] on div "8" at bounding box center [304, 93] width 9 height 9
type input "08-08-2025"
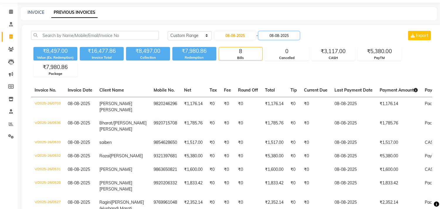
scroll to position [5, 0]
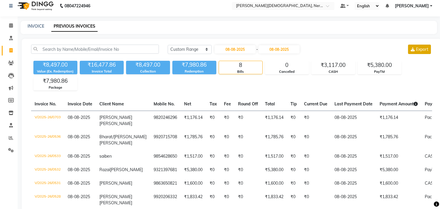
click at [417, 50] on span "Export" at bounding box center [422, 49] width 12 height 5
click at [258, 49] on span "-" at bounding box center [257, 49] width 2 height 6
click at [257, 49] on div "[DATE] - [DATE]" at bounding box center [257, 49] width 86 height 9
click at [235, 48] on input "08-08-2025" at bounding box center [235, 49] width 41 height 8
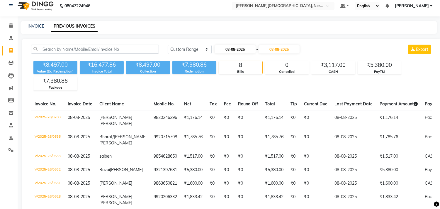
select select "8"
select select "2025"
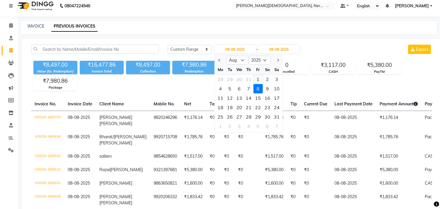
click at [259, 80] on div "1" at bounding box center [257, 78] width 9 height 9
type input "[DATE]"
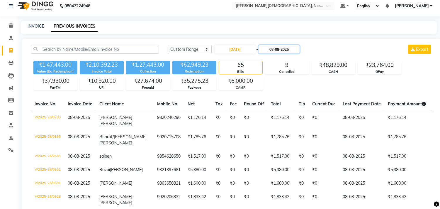
click at [283, 46] on input "08-08-2025" at bounding box center [279, 49] width 41 height 8
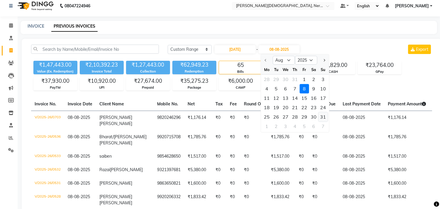
click at [325, 118] on div "31" at bounding box center [322, 116] width 9 height 9
type input "[DATE]"
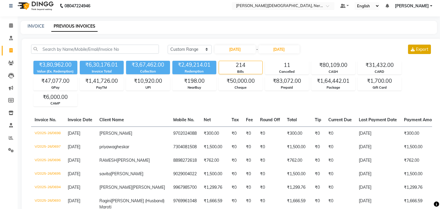
click at [421, 52] on button "Export" at bounding box center [419, 49] width 23 height 9
click at [256, 50] on input "[DATE]" at bounding box center [235, 49] width 41 height 8
select select "8"
select select "2025"
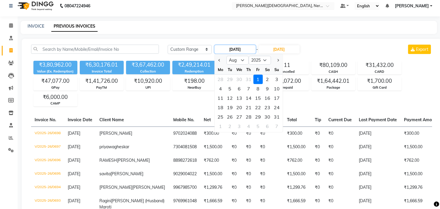
click at [248, 51] on input "[DATE]" at bounding box center [235, 49] width 41 height 8
click at [247, 48] on input "[DATE]" at bounding box center [235, 49] width 41 height 8
drag, startPoint x: 243, startPoint y: 60, endPoint x: 244, endPoint y: 63, distance: 3.8
click at [243, 60] on select "Jan Feb Mar Apr May Jun [DATE] Aug Sep Oct Nov Dec" at bounding box center [237, 60] width 22 height 9
select select "9"
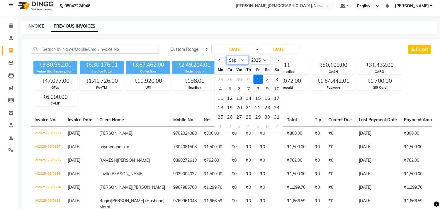
click at [226, 56] on select "Jan Feb Mar Apr May Jun [DATE] Aug Sep Oct Nov Dec" at bounding box center [237, 60] width 22 height 9
click at [231, 78] on div "2" at bounding box center [229, 78] width 9 height 9
type input "02-09-2025"
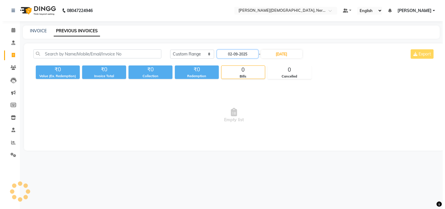
scroll to position [0, 0]
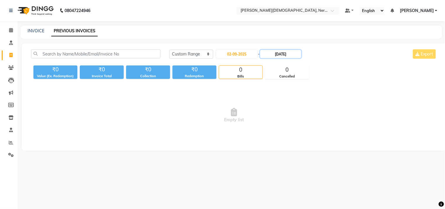
click at [285, 54] on input "[DATE]" at bounding box center [280, 54] width 41 height 8
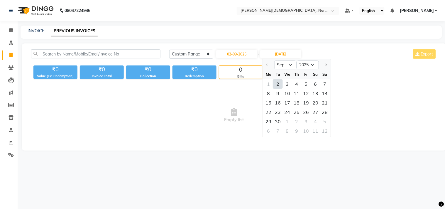
click at [279, 84] on div "2" at bounding box center [277, 83] width 9 height 9
type input "02-09-2025"
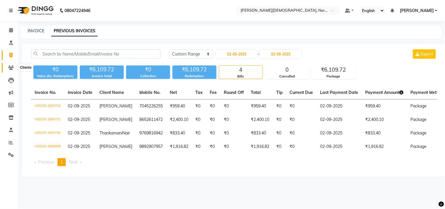
click at [13, 67] on span at bounding box center [11, 67] width 10 height 7
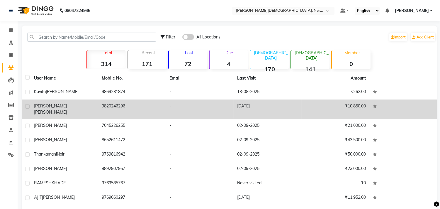
click at [59, 109] on span "[PERSON_NAME]" at bounding box center [50, 111] width 33 height 5
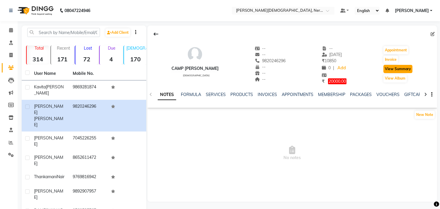
click at [404, 69] on button "View Summary" at bounding box center [397, 69] width 29 height 8
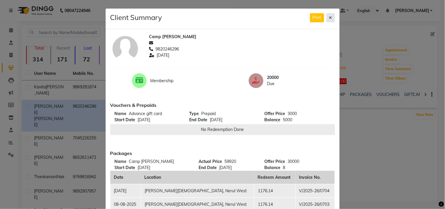
click at [329, 17] on icon at bounding box center [330, 18] width 3 height 4
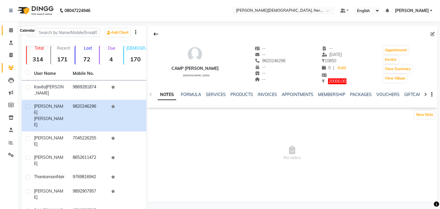
drag, startPoint x: 12, startPoint y: 30, endPoint x: 15, endPoint y: 35, distance: 6.1
click at [12, 30] on icon at bounding box center [11, 30] width 4 height 4
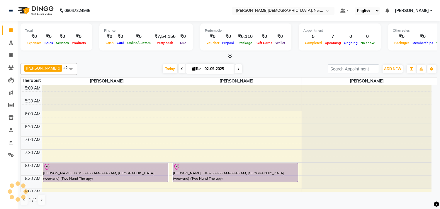
scroll to position [26, 0]
